Goal: Task Accomplishment & Management: Manage account settings

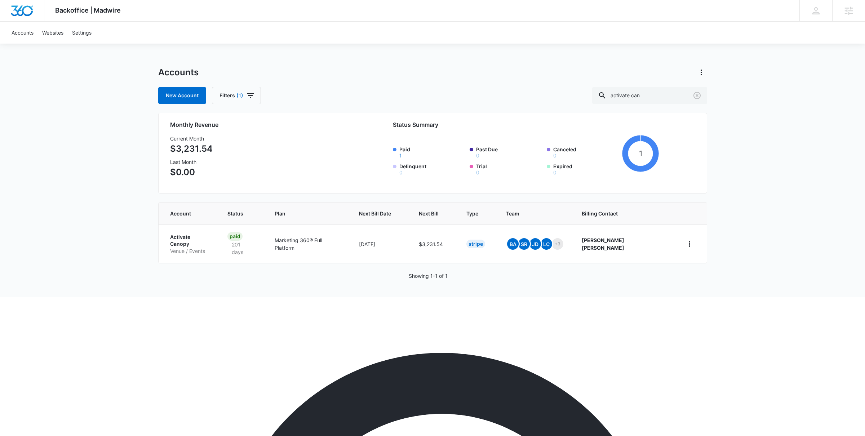
scroll to position [434, 0]
click at [203, 248] on p "Venue / Events" at bounding box center [190, 251] width 40 height 7
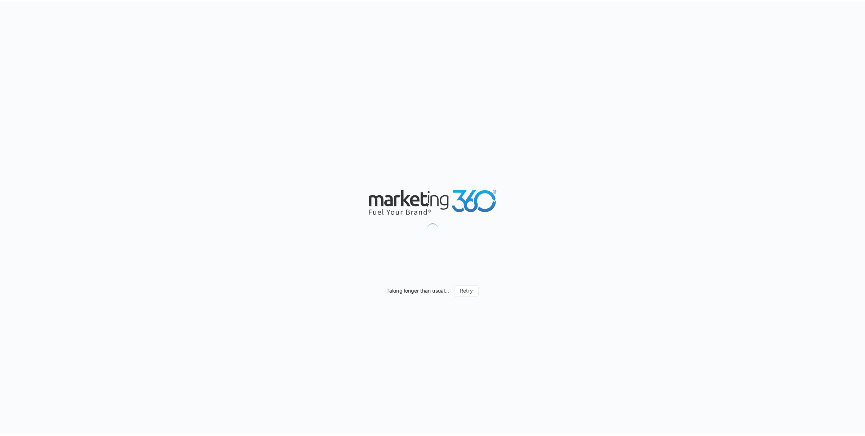
scroll to position [444, 0]
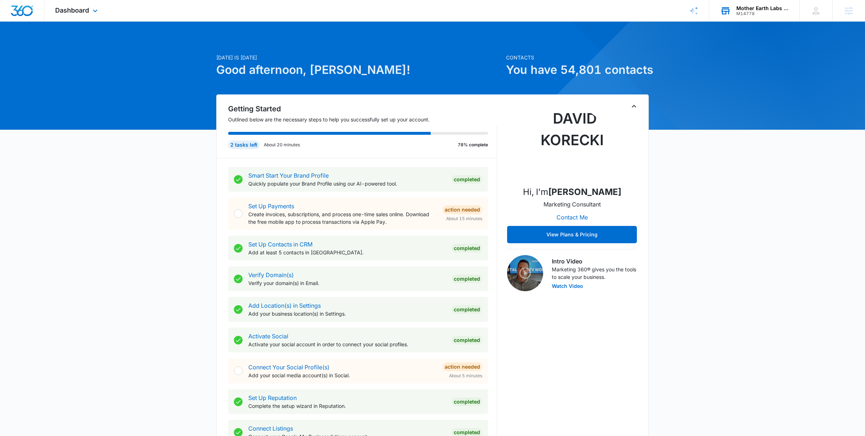
click at [743, 6] on div "Mother Earth Labs USA" at bounding box center [762, 8] width 53 height 6
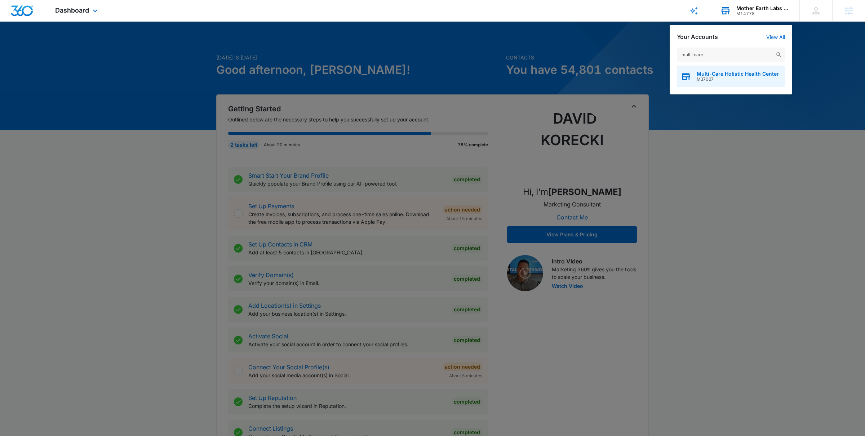
type input "multi-care"
click at [717, 83] on div "Multi-Care Holistic Health Center M37067" at bounding box center [731, 77] width 108 height 22
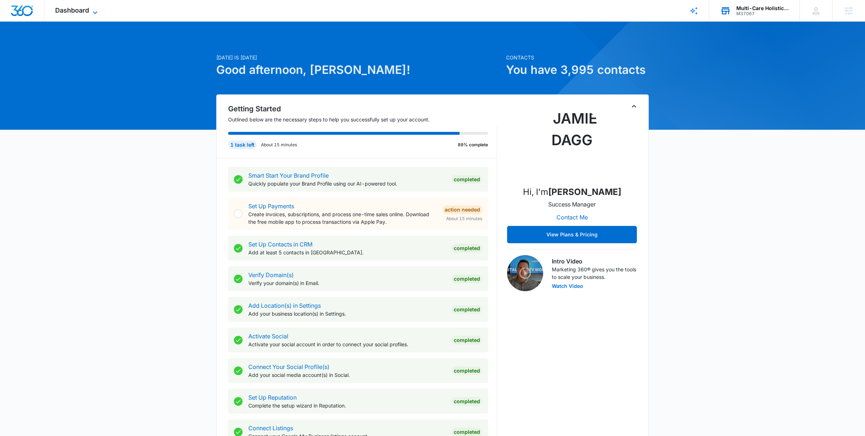
click at [85, 13] on span "Dashboard" at bounding box center [72, 10] width 34 height 8
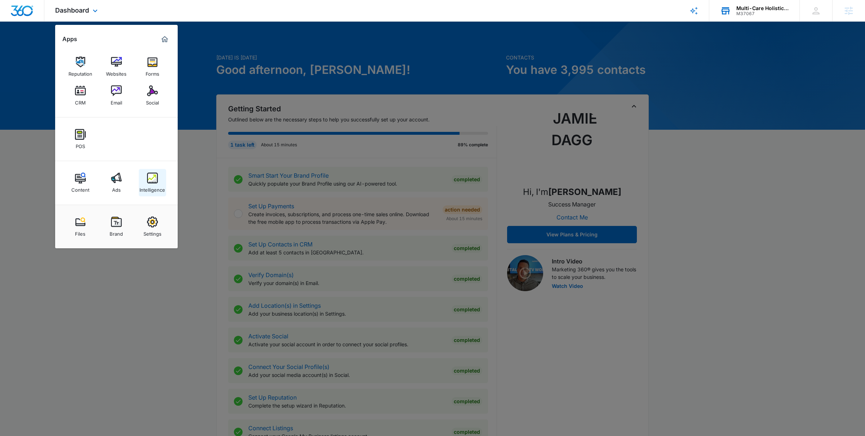
click at [154, 186] on div "Intelligence" at bounding box center [153, 187] width 26 height 9
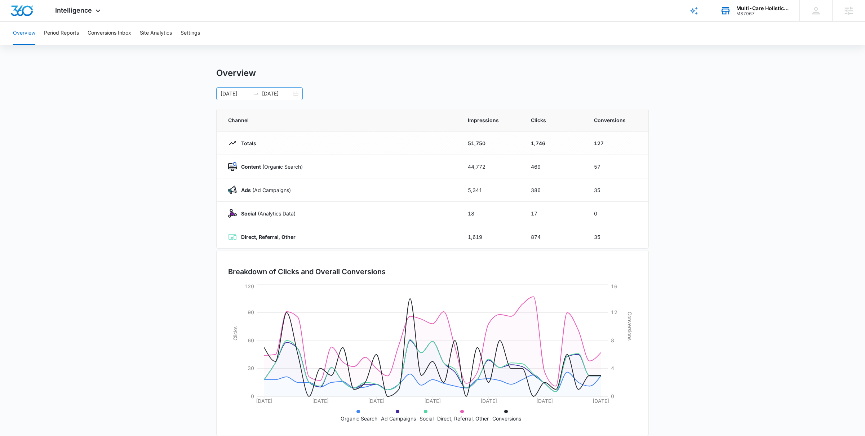
click at [295, 93] on div "08/26/2025 09/25/2025" at bounding box center [259, 93] width 87 height 13
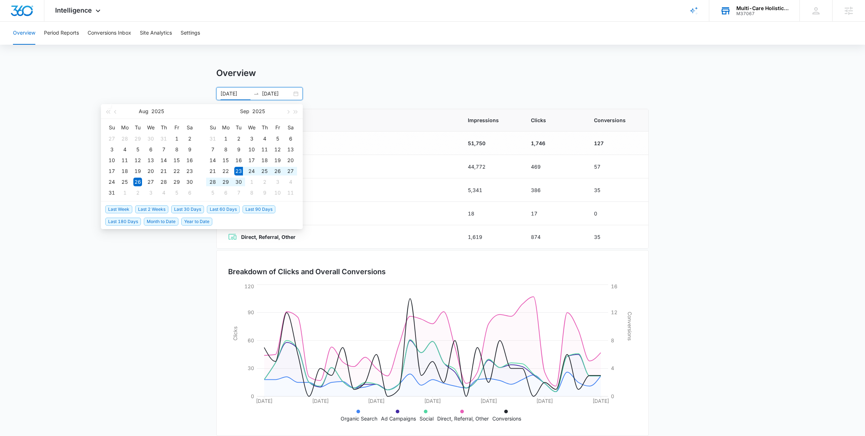
click at [164, 206] on span "Last 2 Weeks" at bounding box center [151, 209] width 33 height 8
type input "[DATE]"
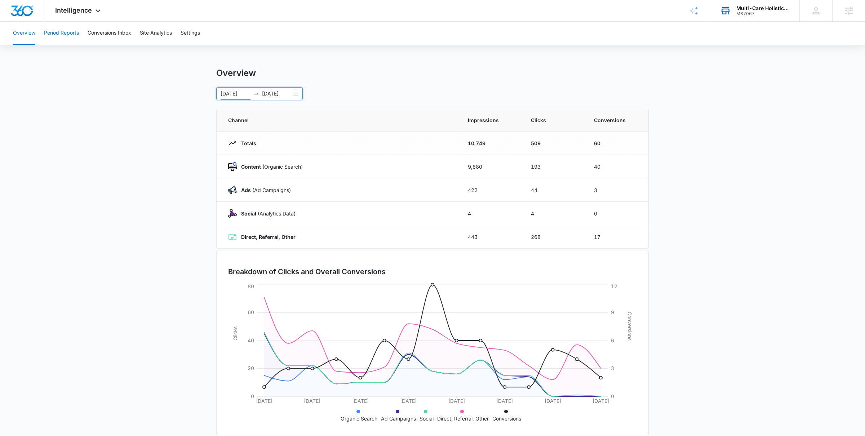
click at [59, 35] on button "Period Reports" at bounding box center [61, 33] width 35 height 23
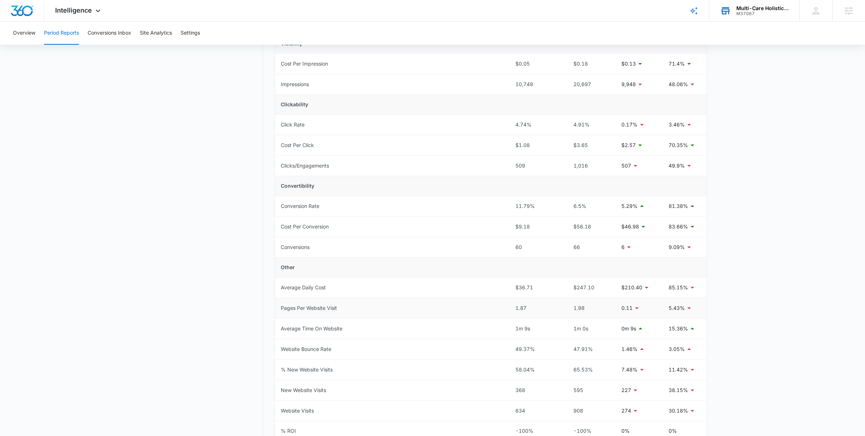
scroll to position [117, 0]
click at [105, 34] on button "Conversions Inbox" at bounding box center [110, 33] width 44 height 23
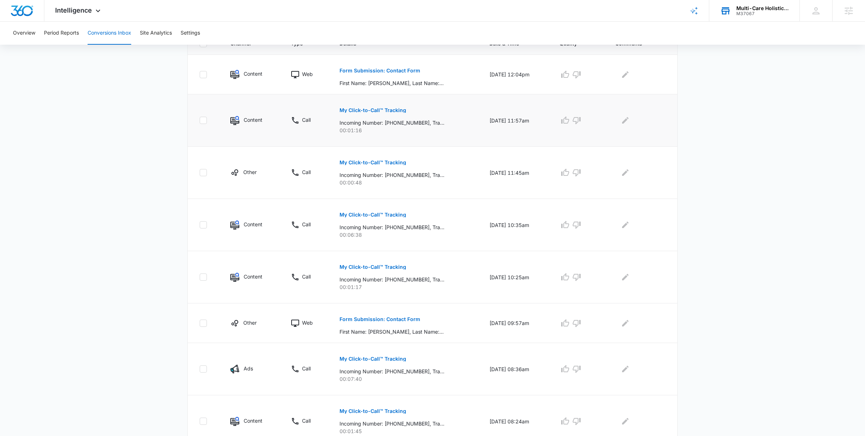
scroll to position [174, 0]
click at [376, 358] on p "My Click-to-Call™ Tracking" at bounding box center [373, 357] width 67 height 5
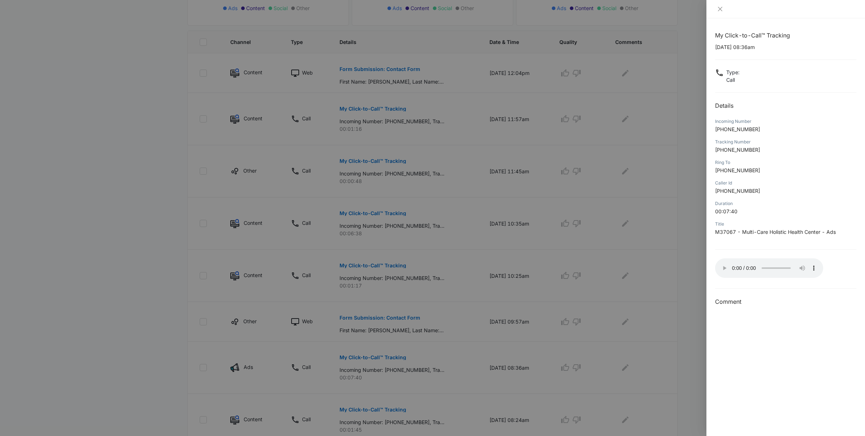
click at [173, 318] on div at bounding box center [432, 218] width 865 height 436
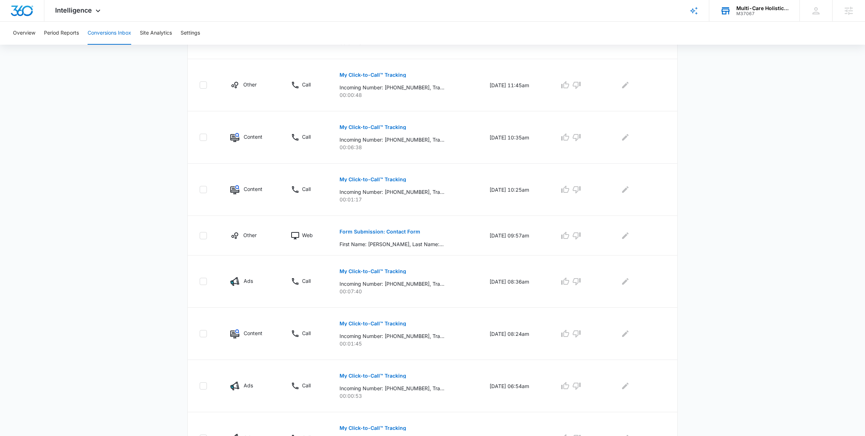
scroll to position [312, 0]
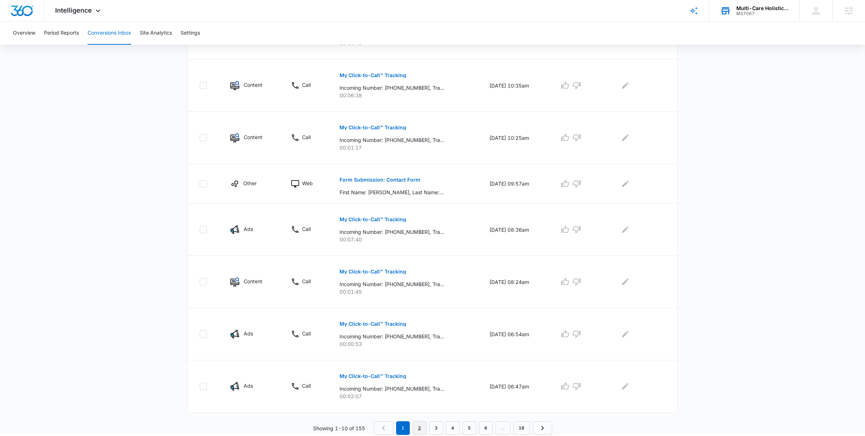
click at [421, 427] on link "2" at bounding box center [420, 428] width 14 height 14
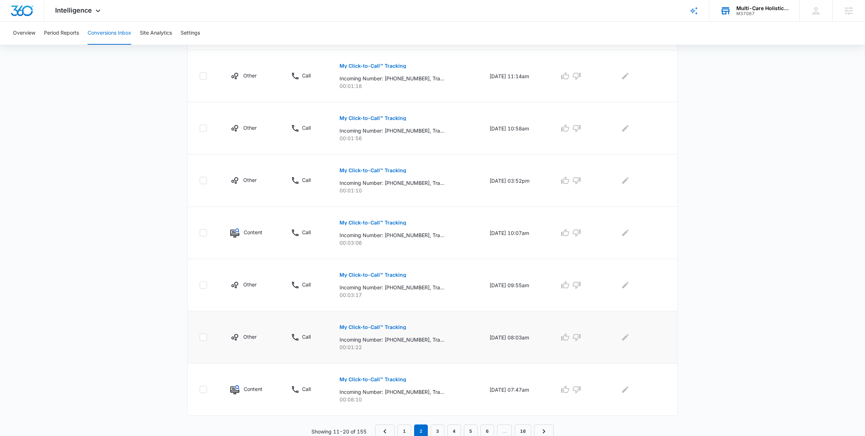
scroll to position [324, 0]
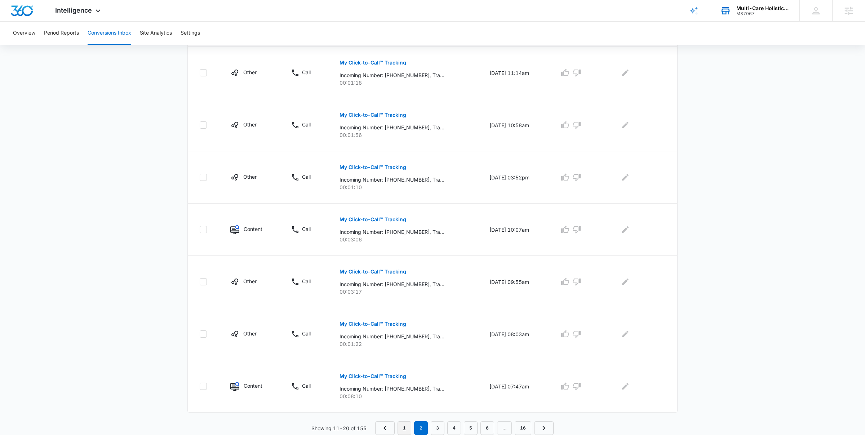
click at [403, 427] on link "1" at bounding box center [405, 428] width 14 height 14
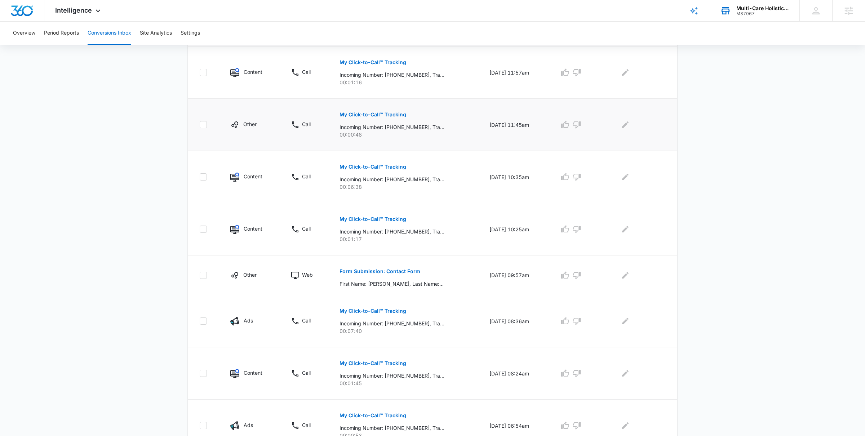
scroll to position [213, 0]
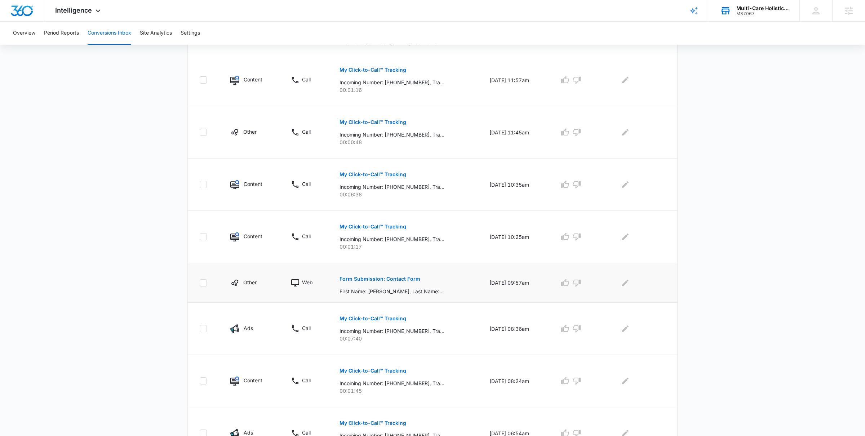
click at [362, 287] on button "Form Submission: Contact Form" at bounding box center [380, 278] width 81 height 17
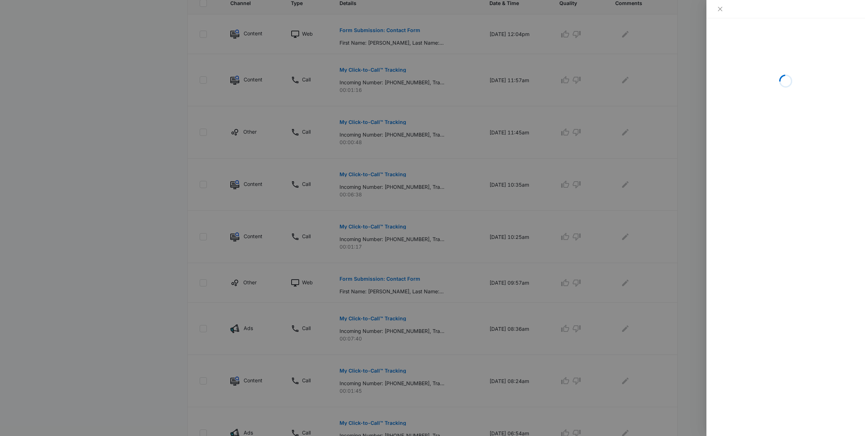
click at [433, 302] on div at bounding box center [432, 218] width 865 height 436
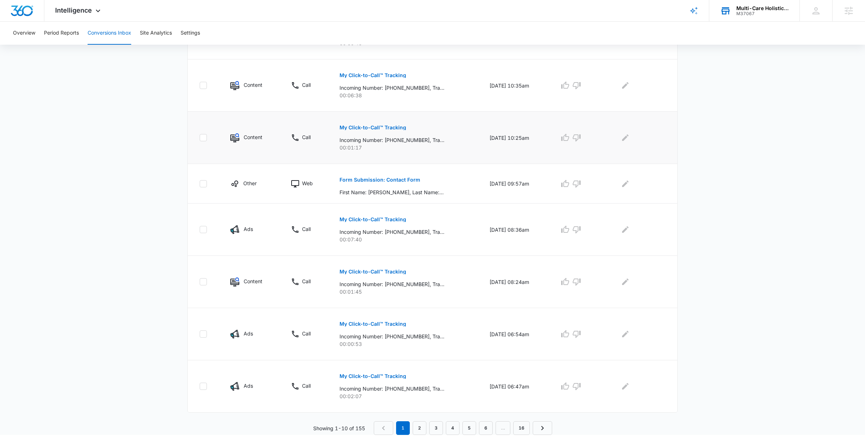
scroll to position [0, 0]
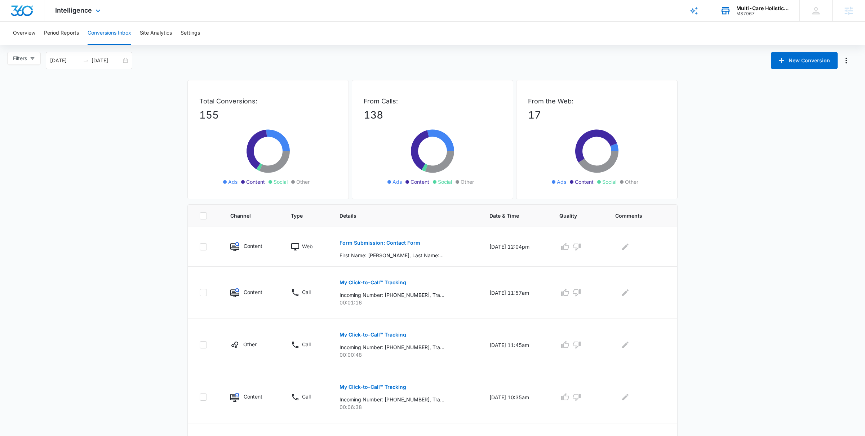
click at [78, 14] on div "Intelligence Apps Reputation Websites Forms CRM Email Social POS Content Ads In…" at bounding box center [78, 10] width 69 height 21
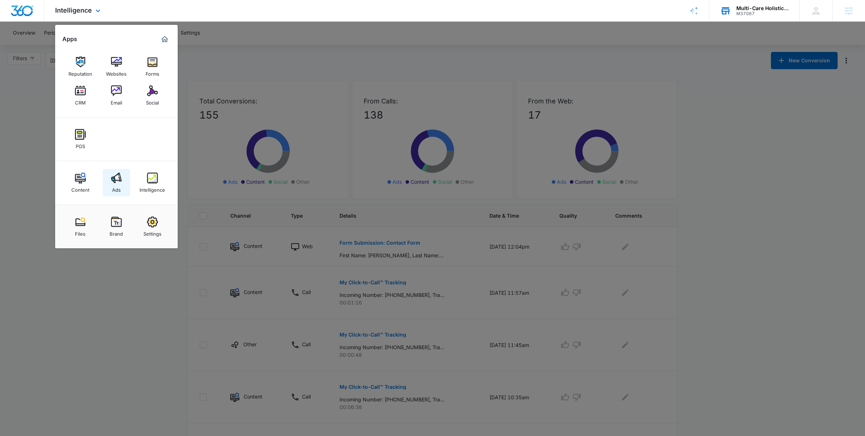
click at [116, 187] on div "Ads" at bounding box center [116, 187] width 9 height 9
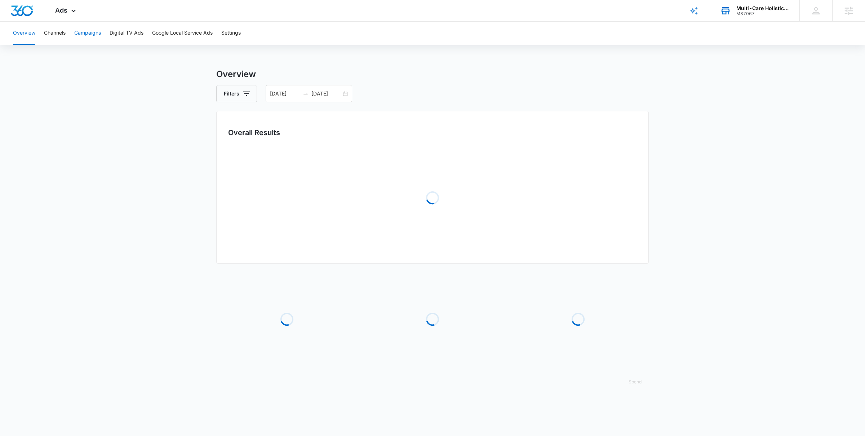
click at [89, 31] on button "Campaigns" at bounding box center [87, 33] width 27 height 23
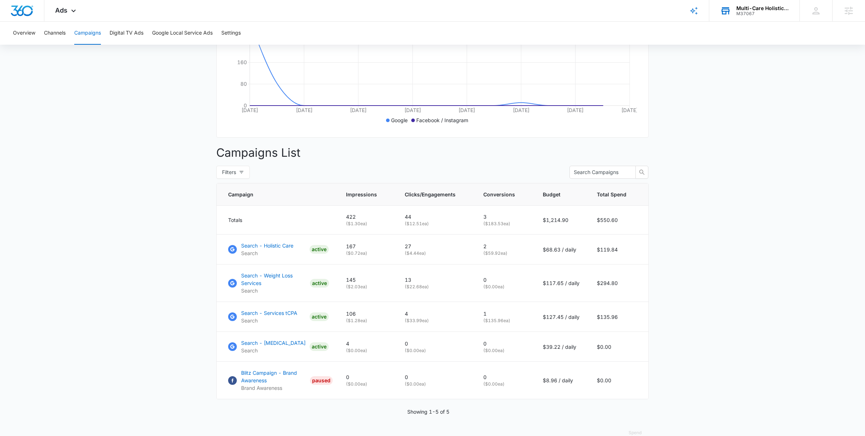
scroll to position [182, 0]
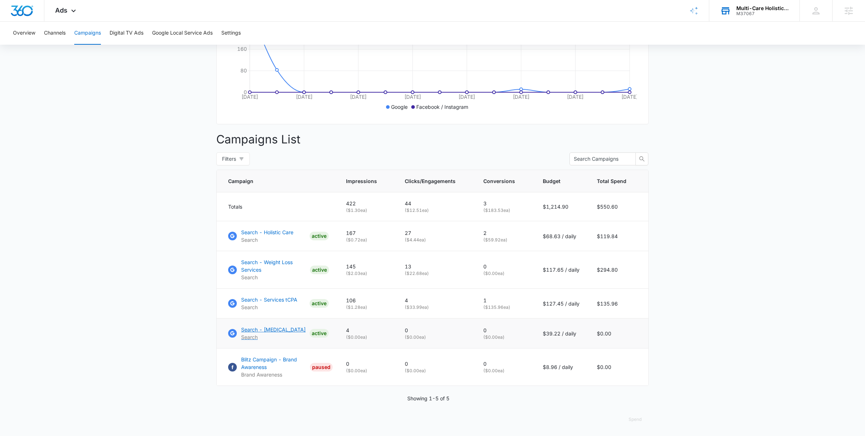
click at [270, 335] on p "Search" at bounding box center [273, 337] width 65 height 8
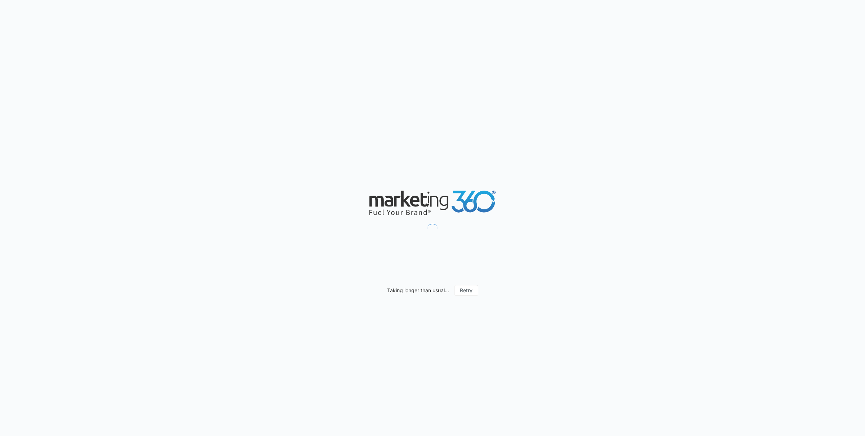
scroll to position [444, 0]
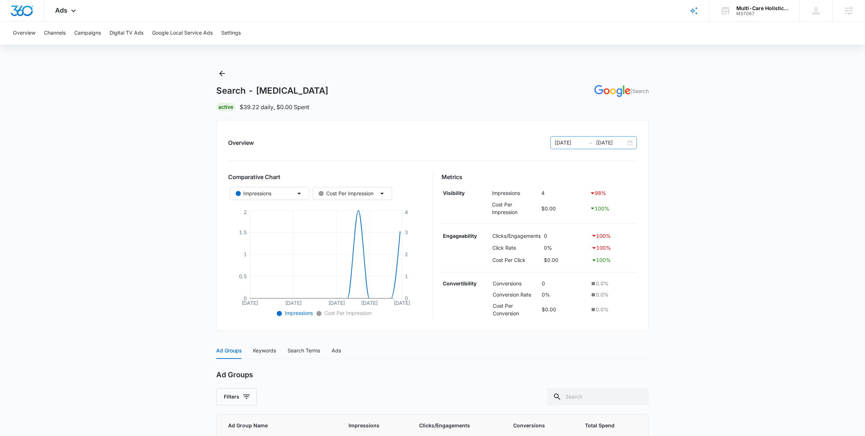
click at [629, 140] on div "[DATE] [DATE]" at bounding box center [593, 142] width 87 height 13
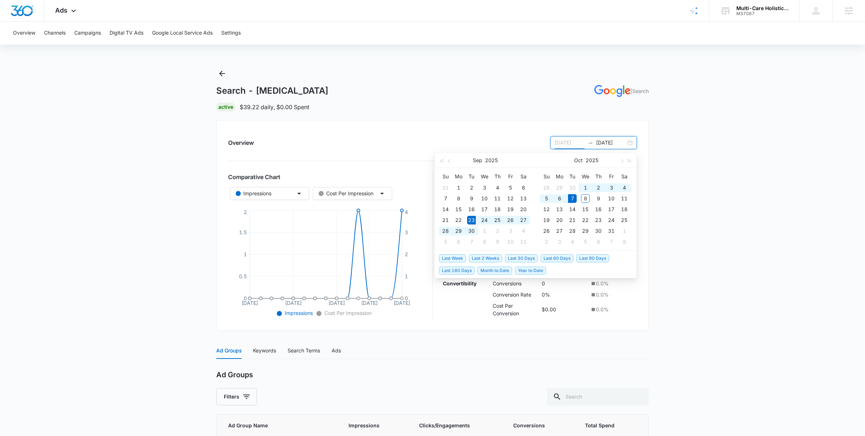
type input "[DATE]"
click at [568, 258] on span "Last 60 Days" at bounding box center [557, 259] width 33 height 8
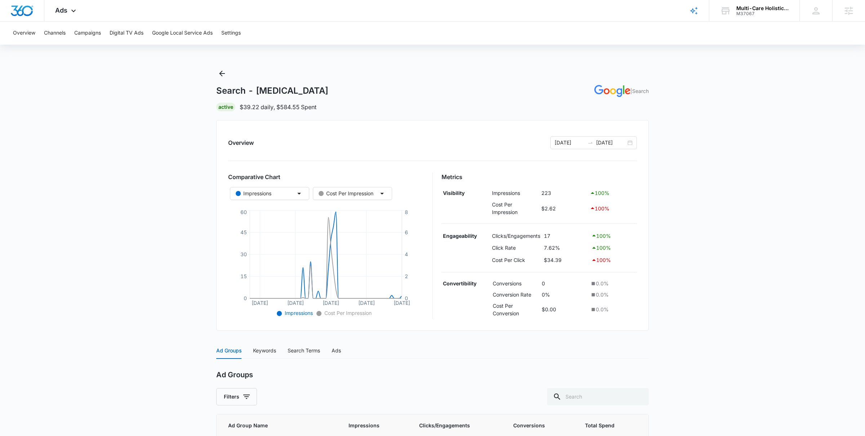
scroll to position [65, 0]
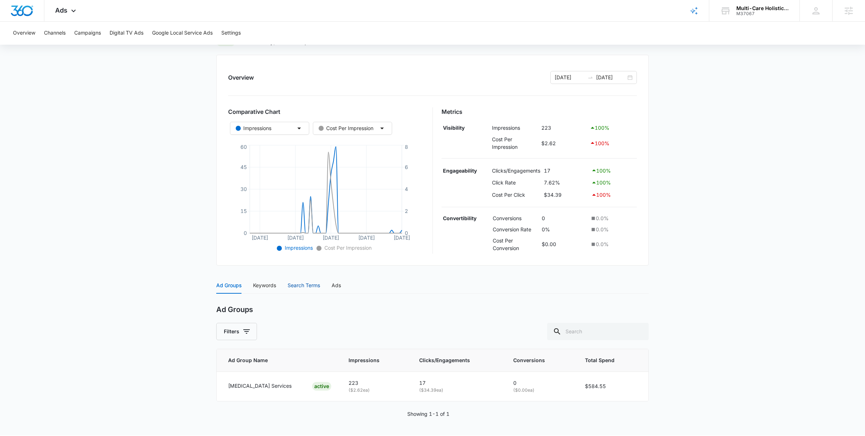
click at [300, 284] on div "Search Terms" at bounding box center [304, 286] width 32 height 8
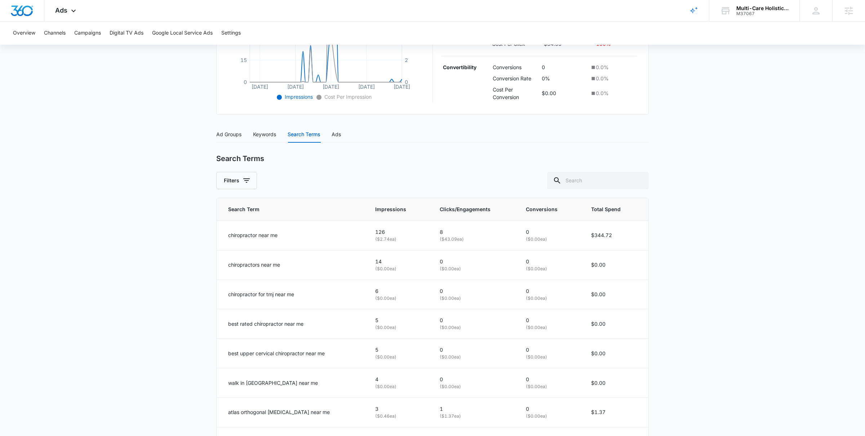
scroll to position [213, 0]
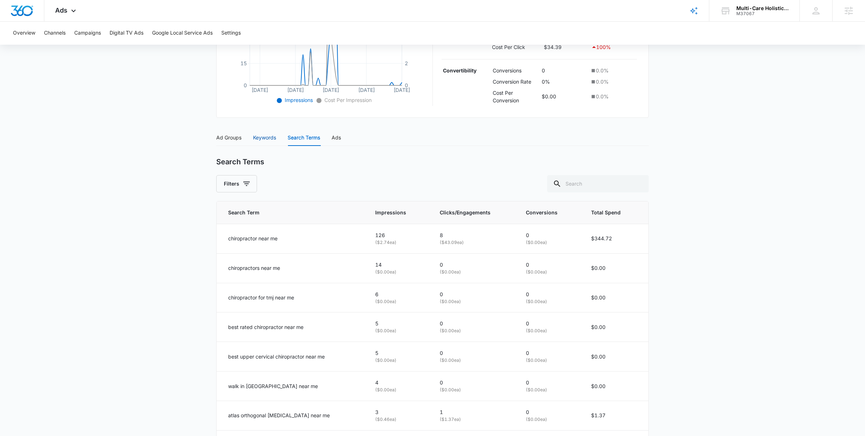
click at [263, 138] on div "Keywords" at bounding box center [264, 138] width 23 height 8
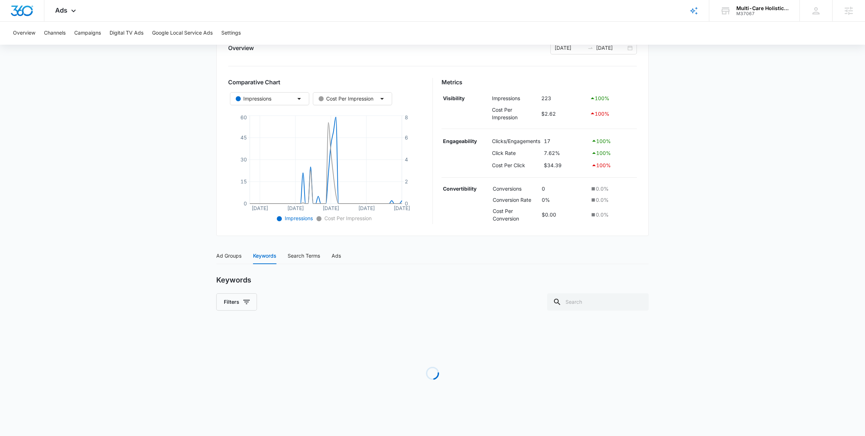
scroll to position [66, 0]
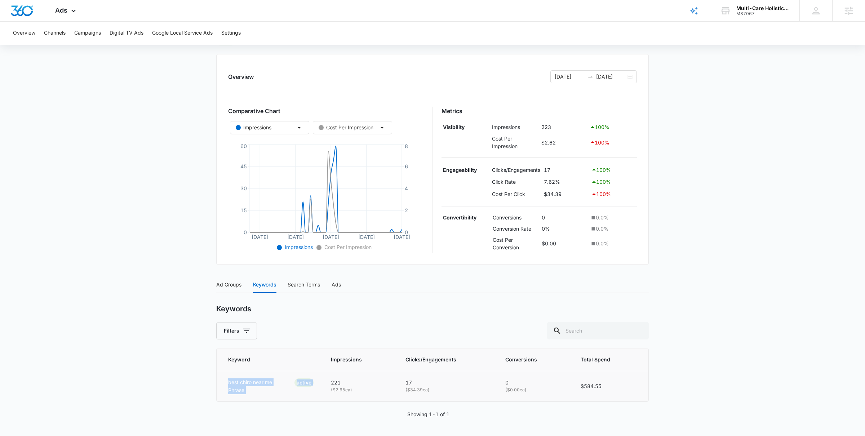
drag, startPoint x: 233, startPoint y: 384, endPoint x: 323, endPoint y: 384, distance: 90.1
type textarea "best chiro near me Phrase active"
click at [322, 384] on td "best chiro near me Phrase ACTIVE" at bounding box center [270, 386] width 106 height 31
click at [293, 289] on div "Search Terms" at bounding box center [304, 285] width 32 height 8
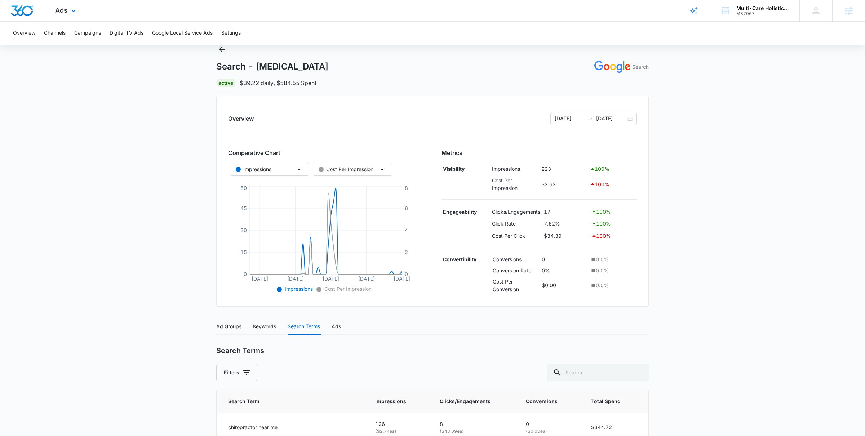
scroll to position [0, 0]
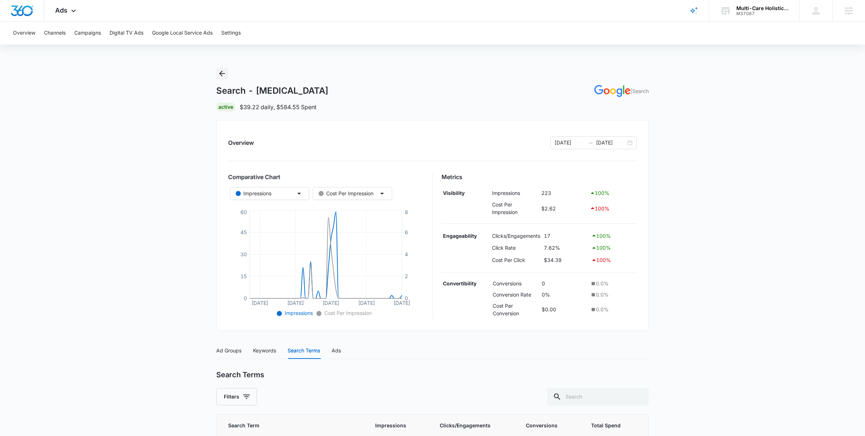
click at [227, 76] on button "Back" at bounding box center [222, 74] width 12 height 12
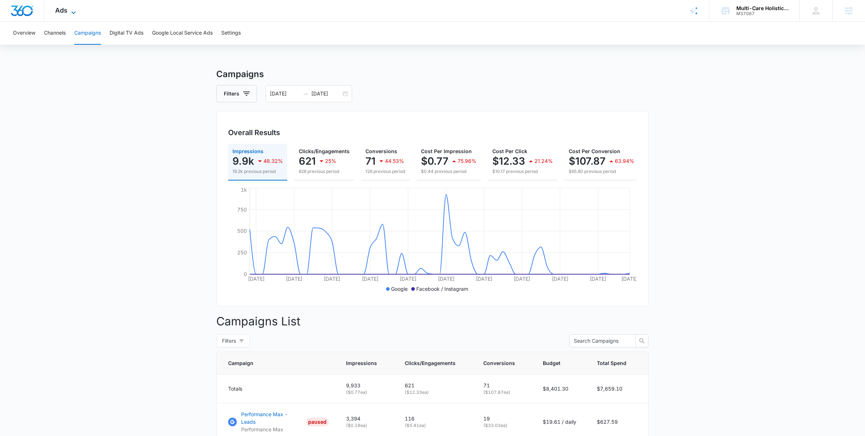
click at [67, 8] on span "Ads" at bounding box center [61, 10] width 12 height 8
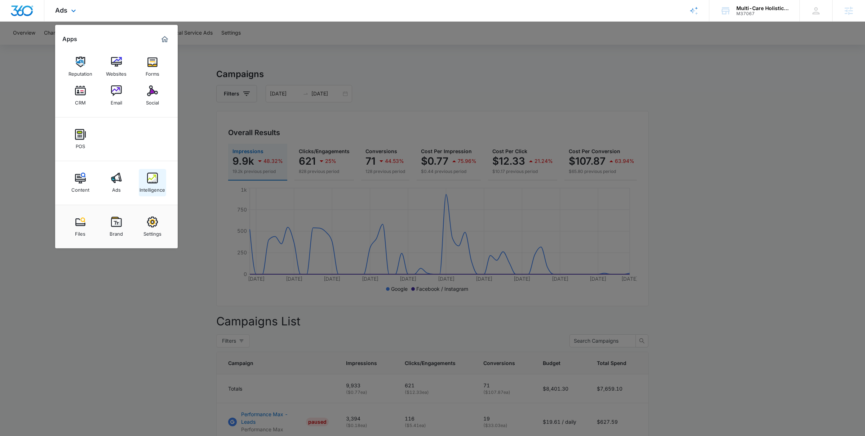
click at [151, 183] on img at bounding box center [152, 178] width 11 height 11
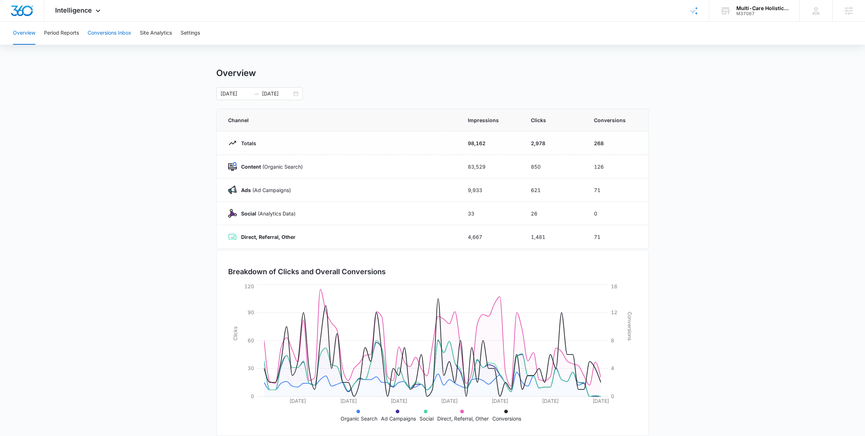
click at [108, 28] on button "Conversions Inbox" at bounding box center [110, 33] width 44 height 23
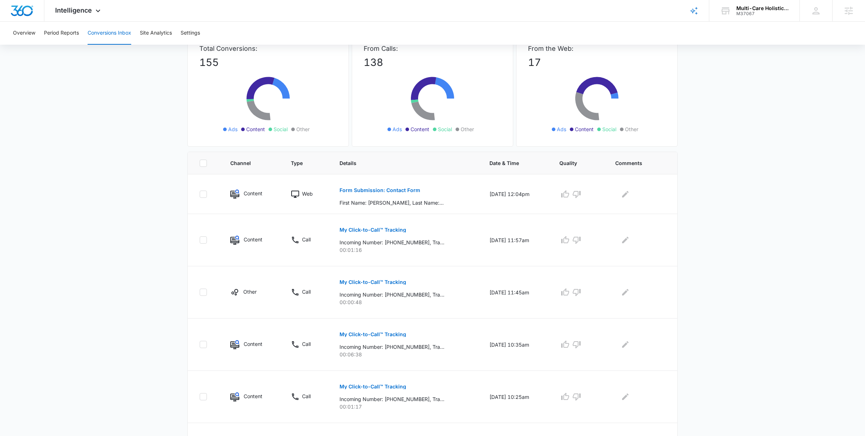
scroll to position [68, 0]
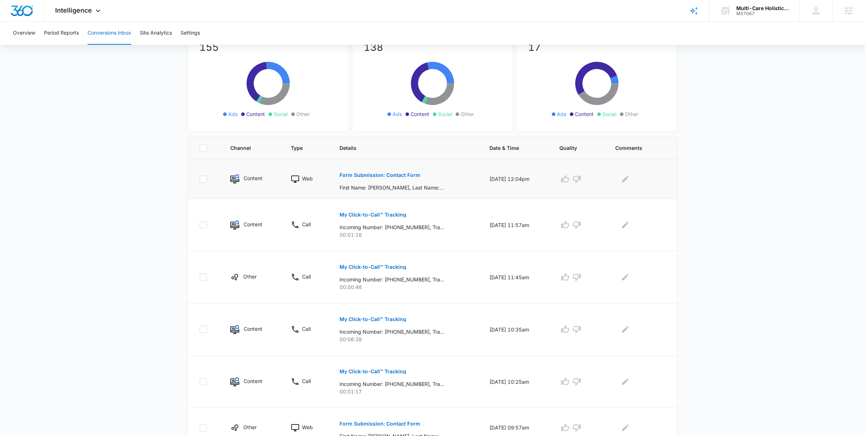
click at [389, 177] on p "Form Submission: Contact Form" at bounding box center [380, 175] width 81 height 5
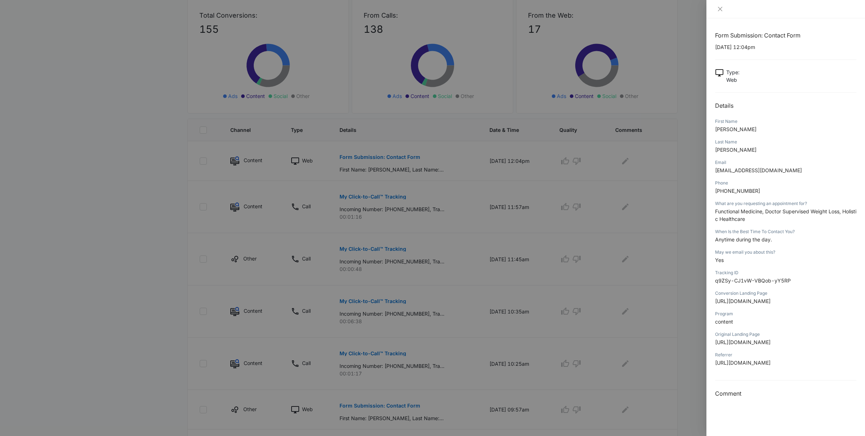
scroll to position [94, 0]
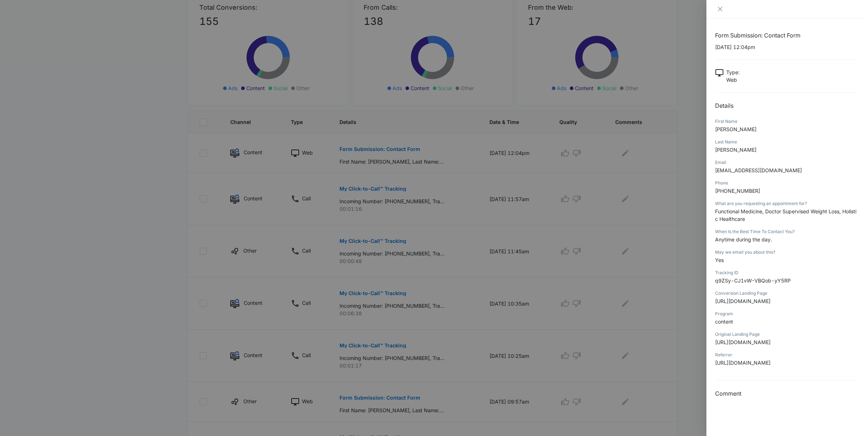
click at [671, 264] on div at bounding box center [432, 218] width 865 height 436
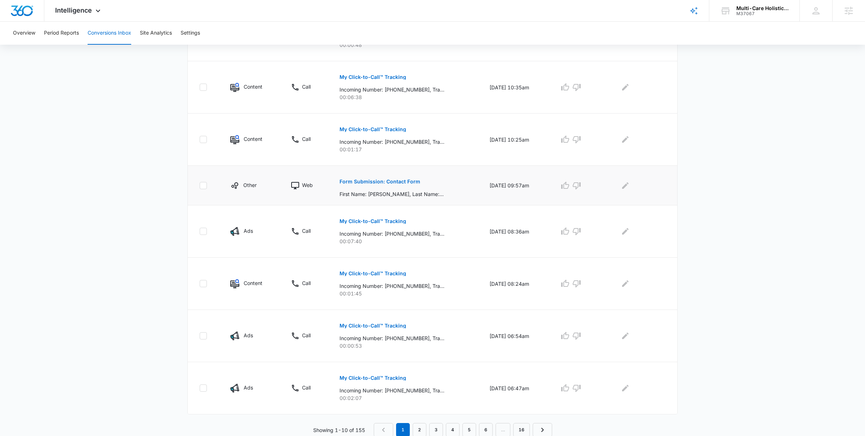
scroll to position [312, 0]
click at [417, 429] on link "2" at bounding box center [420, 428] width 14 height 14
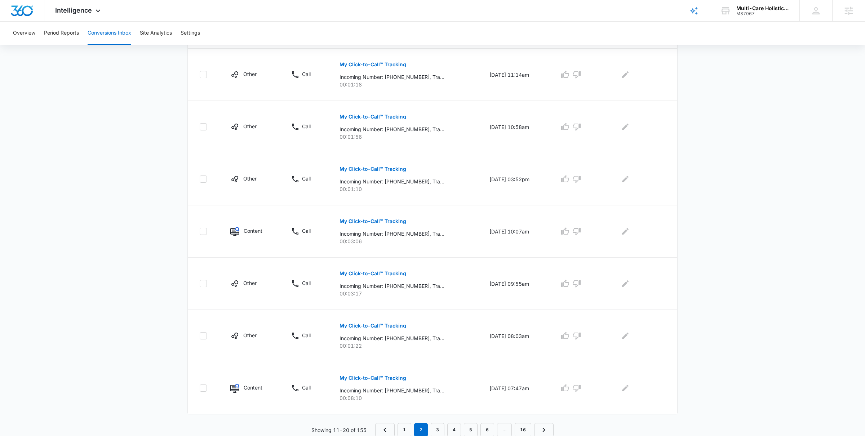
scroll to position [324, 0]
click at [401, 428] on link "1" at bounding box center [405, 428] width 14 height 14
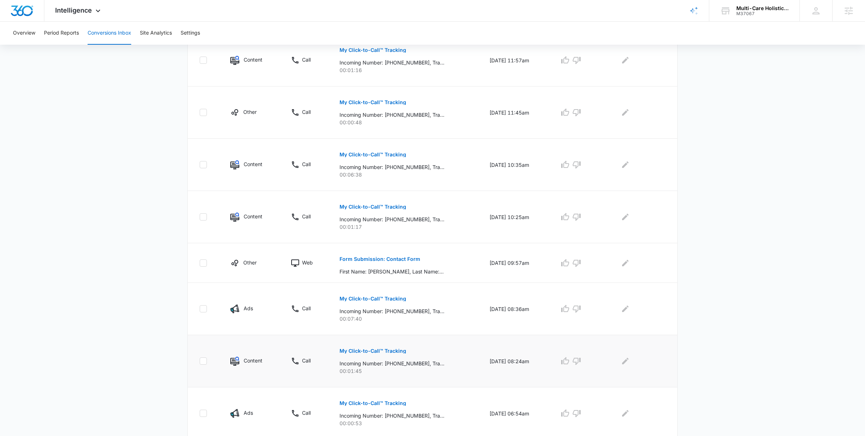
scroll to position [232, 0]
click at [365, 265] on button "Form Submission: Contact Form" at bounding box center [380, 259] width 81 height 17
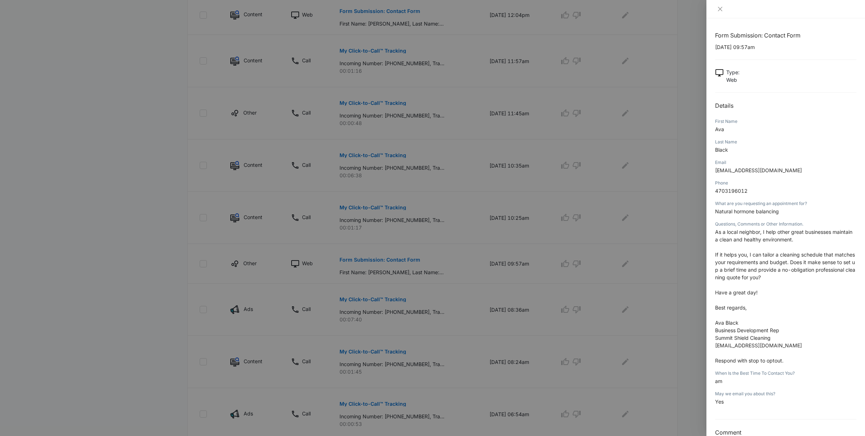
click at [654, 284] on div at bounding box center [432, 218] width 865 height 436
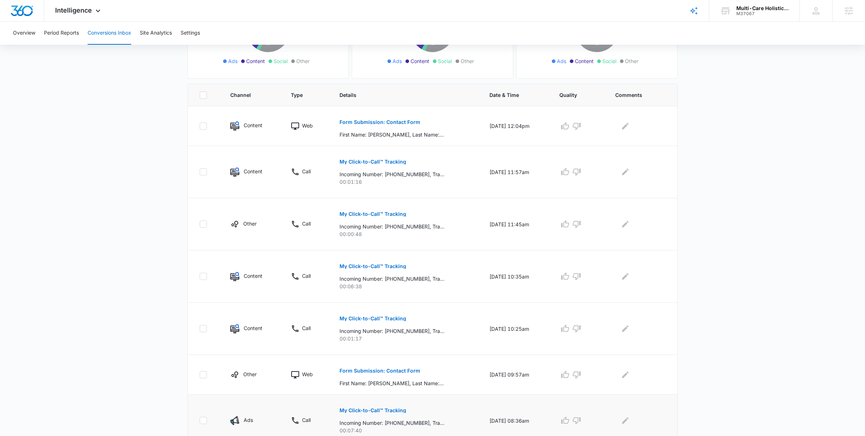
scroll to position [118, 0]
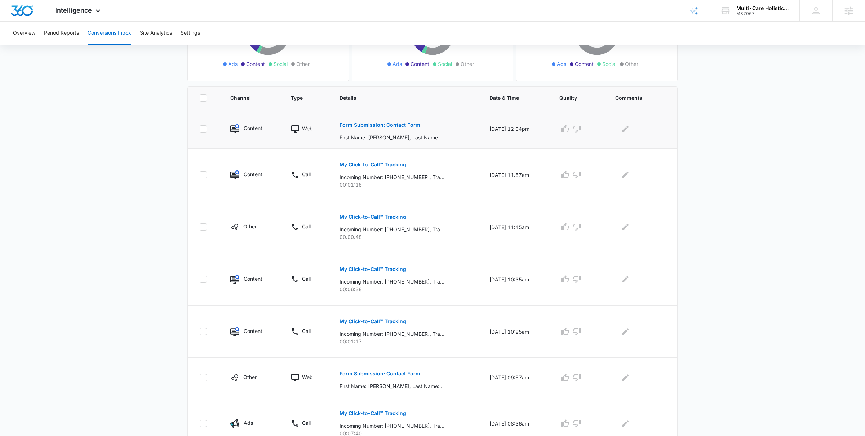
click at [391, 124] on p "Form Submission: Contact Form" at bounding box center [380, 125] width 81 height 5
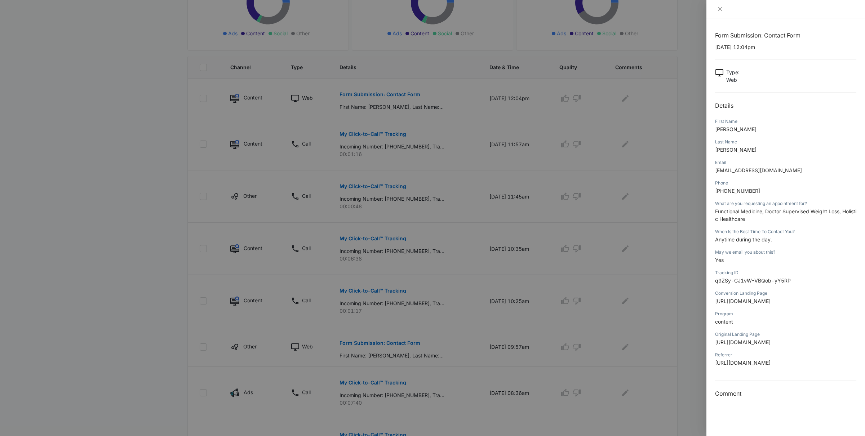
scroll to position [149, 0]
click at [664, 252] on div at bounding box center [432, 218] width 865 height 436
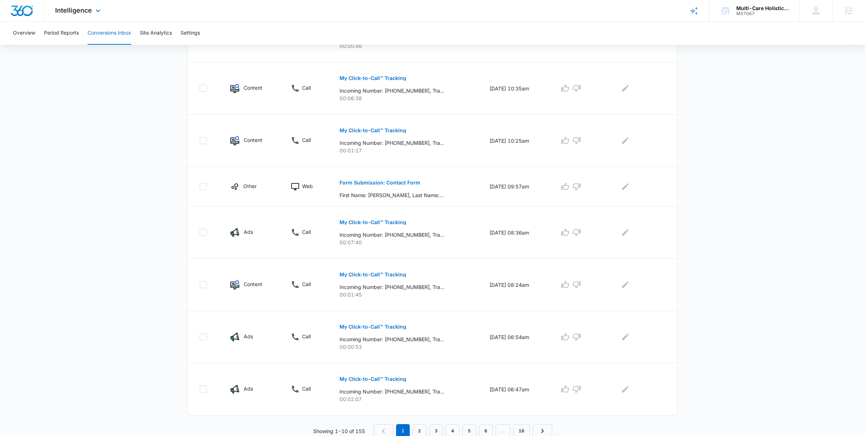
scroll to position [434, 0]
click at [754, 11] on div "M37067" at bounding box center [762, 13] width 53 height 5
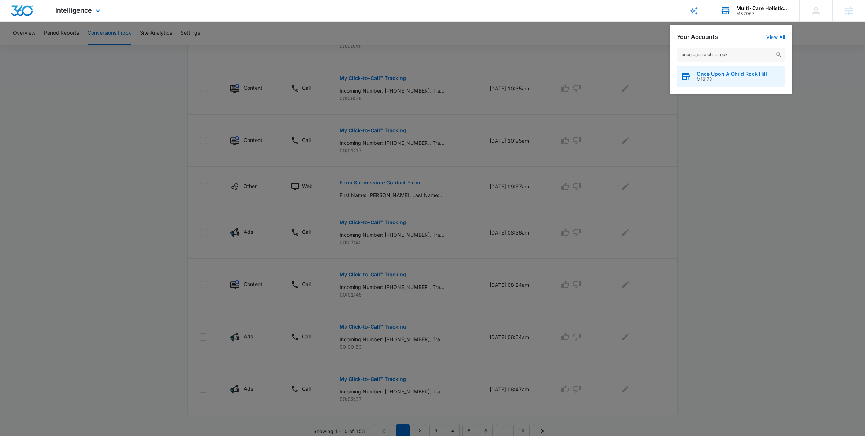
type input "once upon a child rock"
click at [725, 80] on span "M16178" at bounding box center [732, 79] width 70 height 5
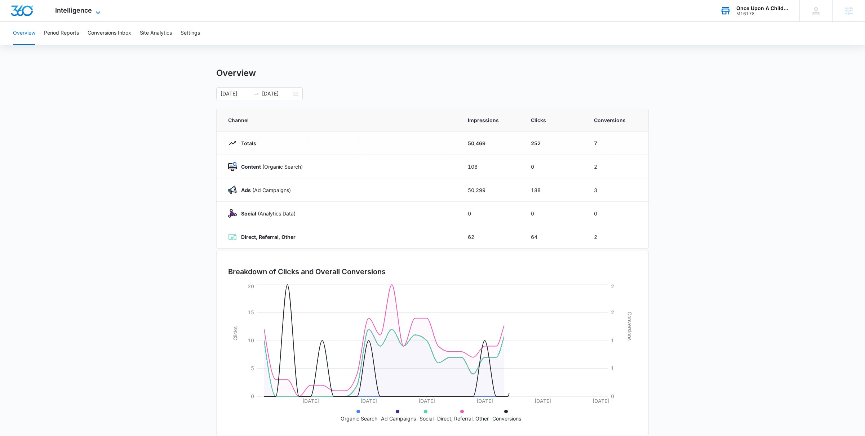
click at [74, 12] on span "Intelligence" at bounding box center [73, 10] width 37 height 8
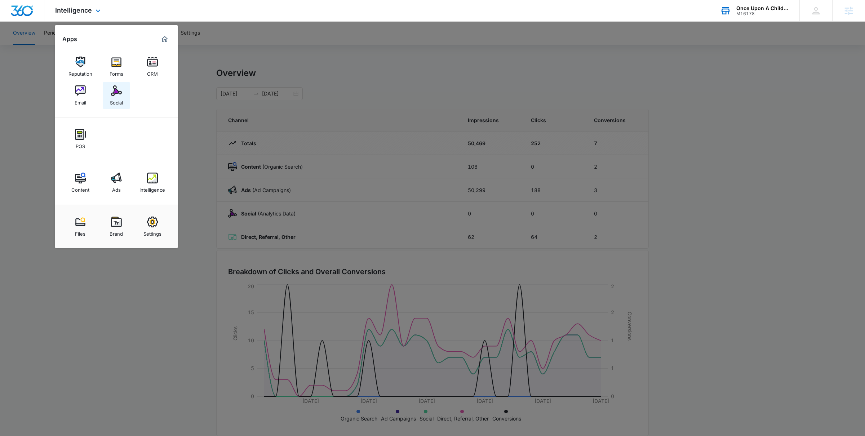
click at [121, 96] on div "Social" at bounding box center [116, 100] width 13 height 9
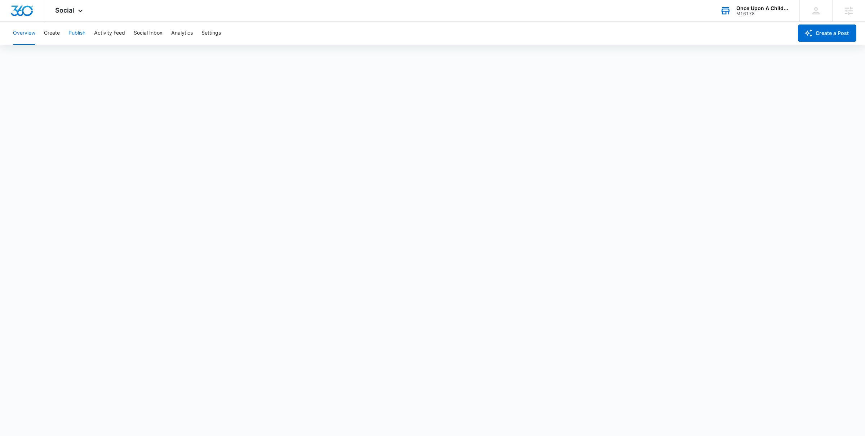
click at [81, 35] on button "Publish" at bounding box center [76, 33] width 17 height 23
